Goal: Contribute content

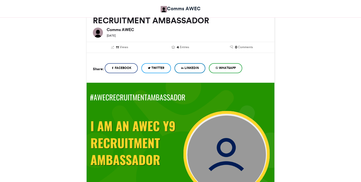
scroll to position [79, 0]
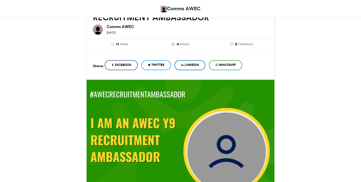
click at [218, 65] on icon at bounding box center [216, 65] width 3 height 4
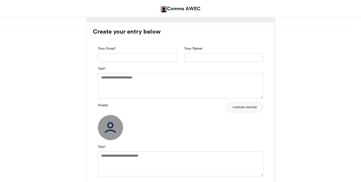
scroll to position [324, 0]
click at [129, 59] on input "Your Email *" at bounding box center [137, 57] width 79 height 9
type input "**********"
click at [200, 59] on input "Your Name *" at bounding box center [223, 57] width 79 height 9
type input "**********"
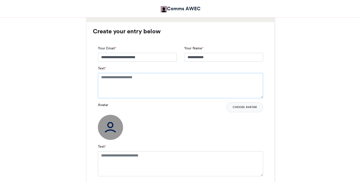
click at [144, 84] on textarea "Text *" at bounding box center [180, 85] width 165 height 25
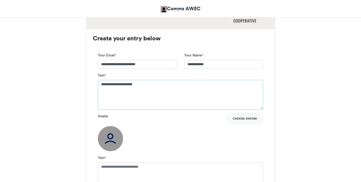
scroll to position [323, 0]
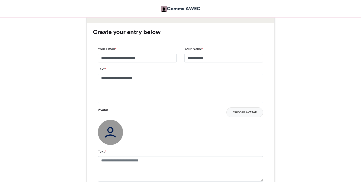
type textarea "**********"
click at [146, 160] on textarea "Text *" at bounding box center [180, 168] width 165 height 25
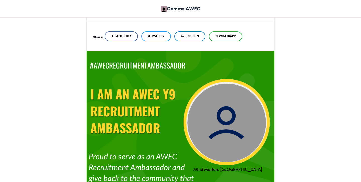
scroll to position [105, 0]
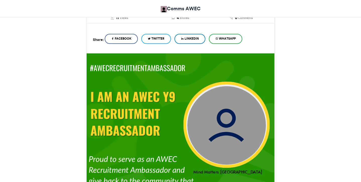
type textarea "**********"
click at [248, 85] on img at bounding box center [179, 147] width 189 height 189
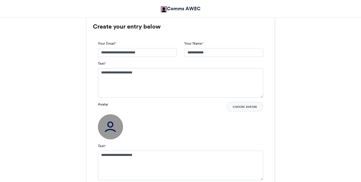
scroll to position [329, 0]
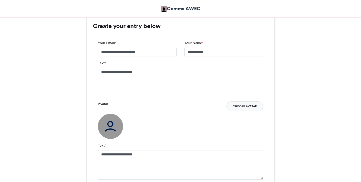
click at [252, 107] on button "Choose Avatar" at bounding box center [244, 106] width 37 height 10
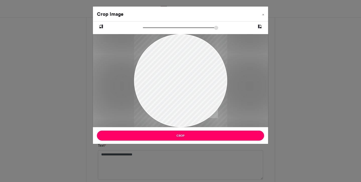
drag, startPoint x: 185, startPoint y: 79, endPoint x: 178, endPoint y: 143, distance: 64.7
click at [178, 143] on div "Crop Image × Crop" at bounding box center [181, 75] width 176 height 138
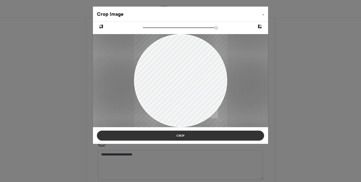
drag, startPoint x: 183, startPoint y: 109, endPoint x: 183, endPoint y: 136, distance: 26.4
click at [183, 136] on div "Crop Image × Crop" at bounding box center [181, 75] width 176 height 138
click at [188, 132] on button "Crop" at bounding box center [180, 136] width 167 height 10
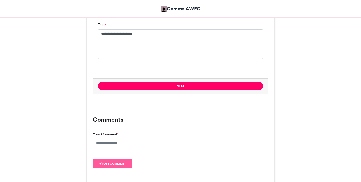
scroll to position [445, 0]
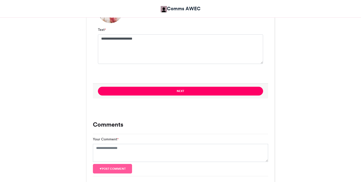
click at [211, 140] on div "Your Comment *" at bounding box center [180, 149] width 175 height 25
click at [208, 147] on textarea "Your Comment *" at bounding box center [180, 153] width 175 height 18
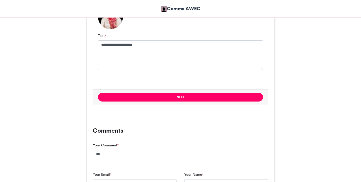
scroll to position [439, 0]
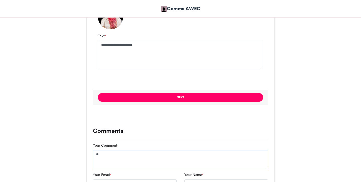
type textarea "*"
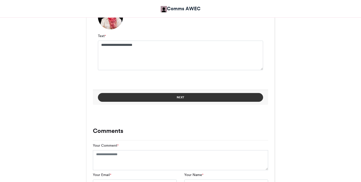
click at [195, 96] on button "Next" at bounding box center [180, 97] width 165 height 9
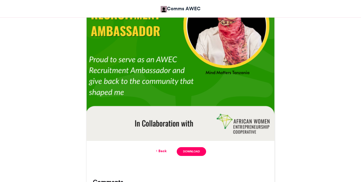
scroll to position [208, 0]
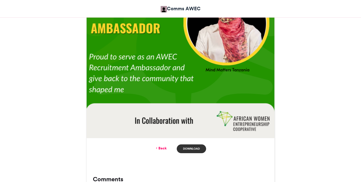
click at [189, 148] on link "Download" at bounding box center [191, 149] width 29 height 9
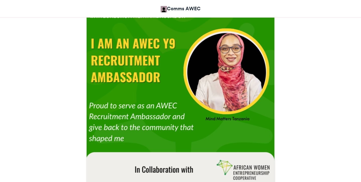
scroll to position [158, 0]
